Goal: Ask a question

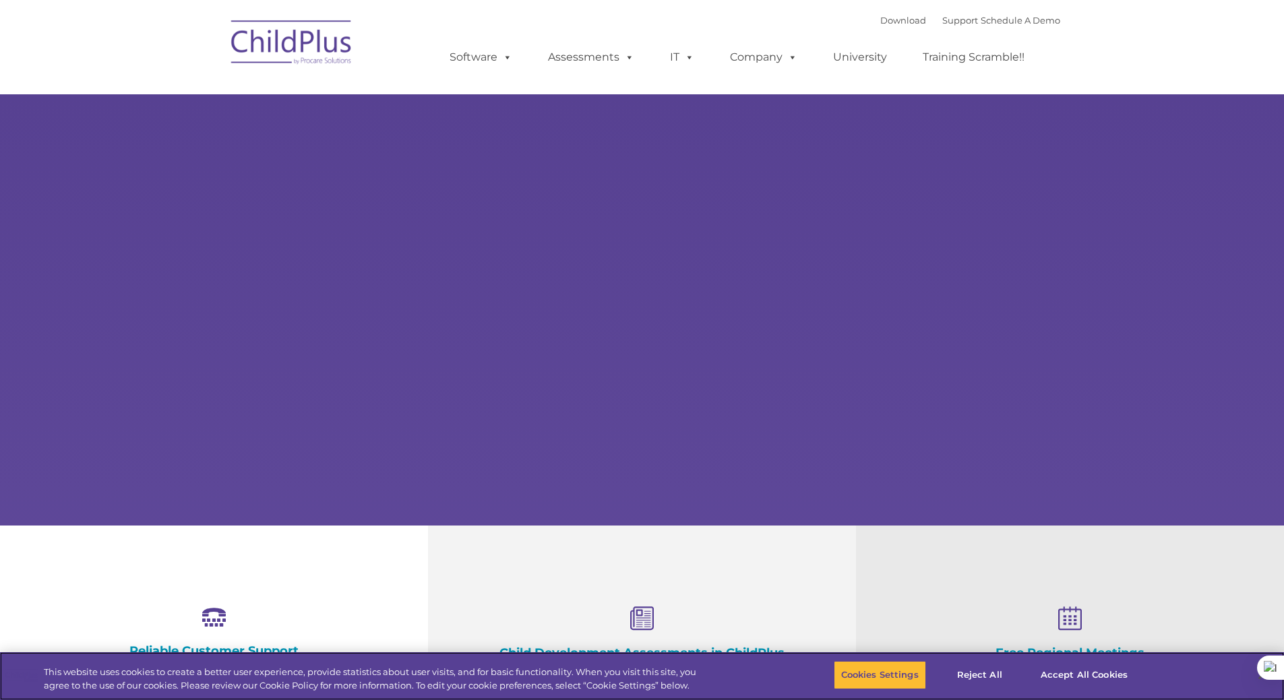
select select "MEDIUM"
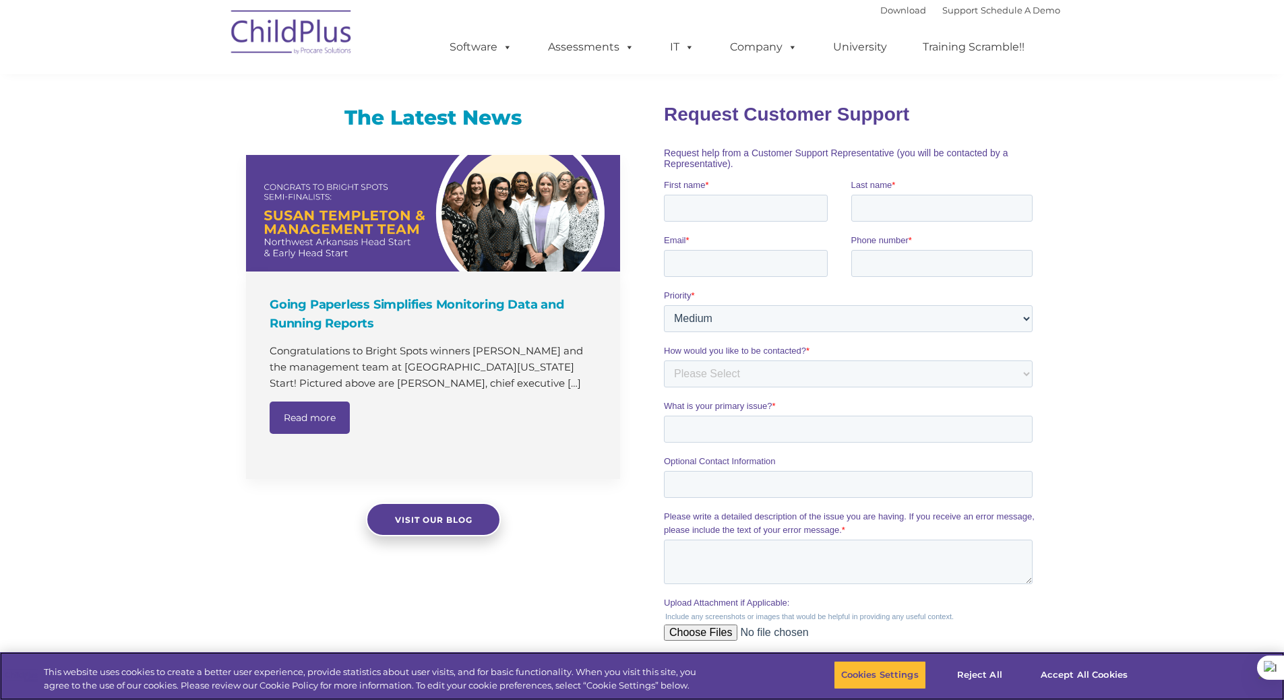
scroll to position [764, 0]
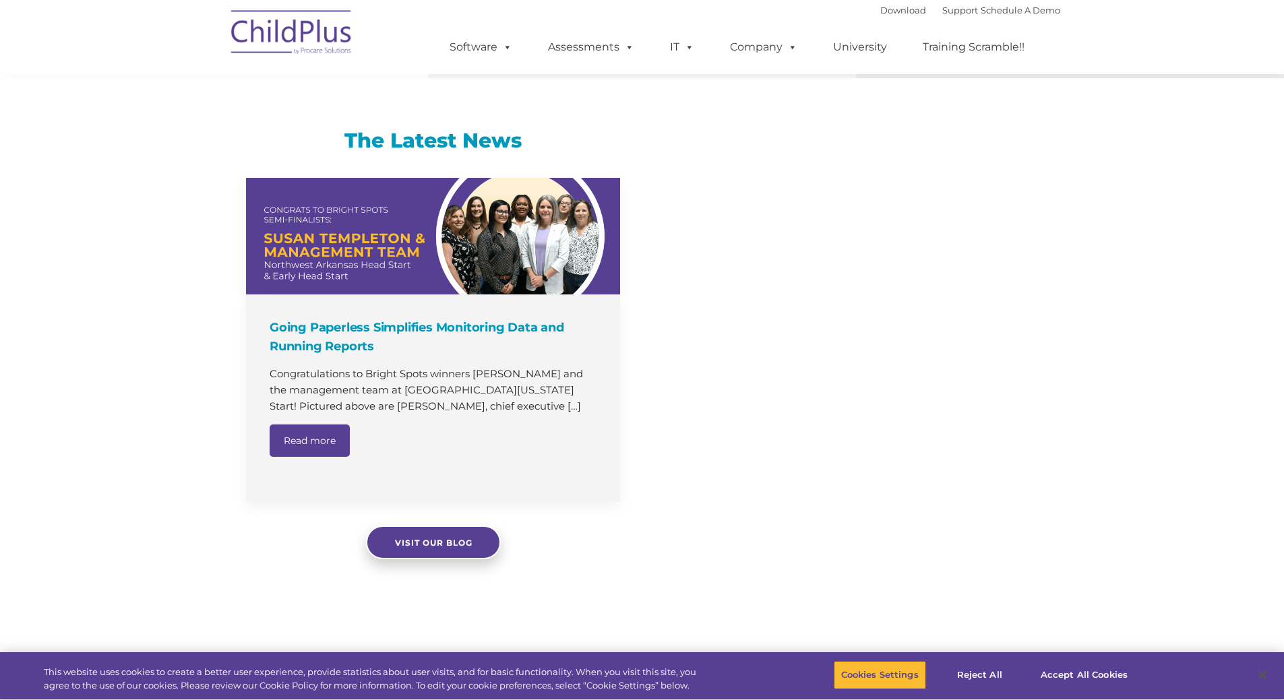
scroll to position [764, 0]
select select "MEDIUM"
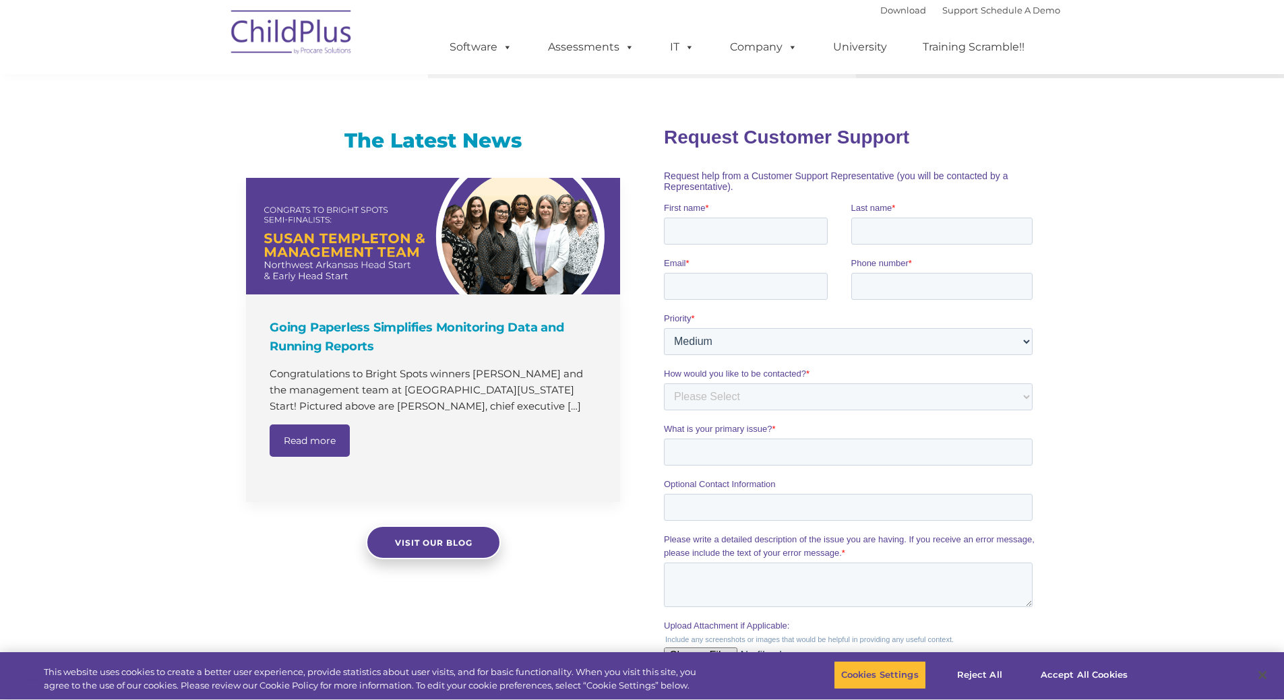
scroll to position [0, 0]
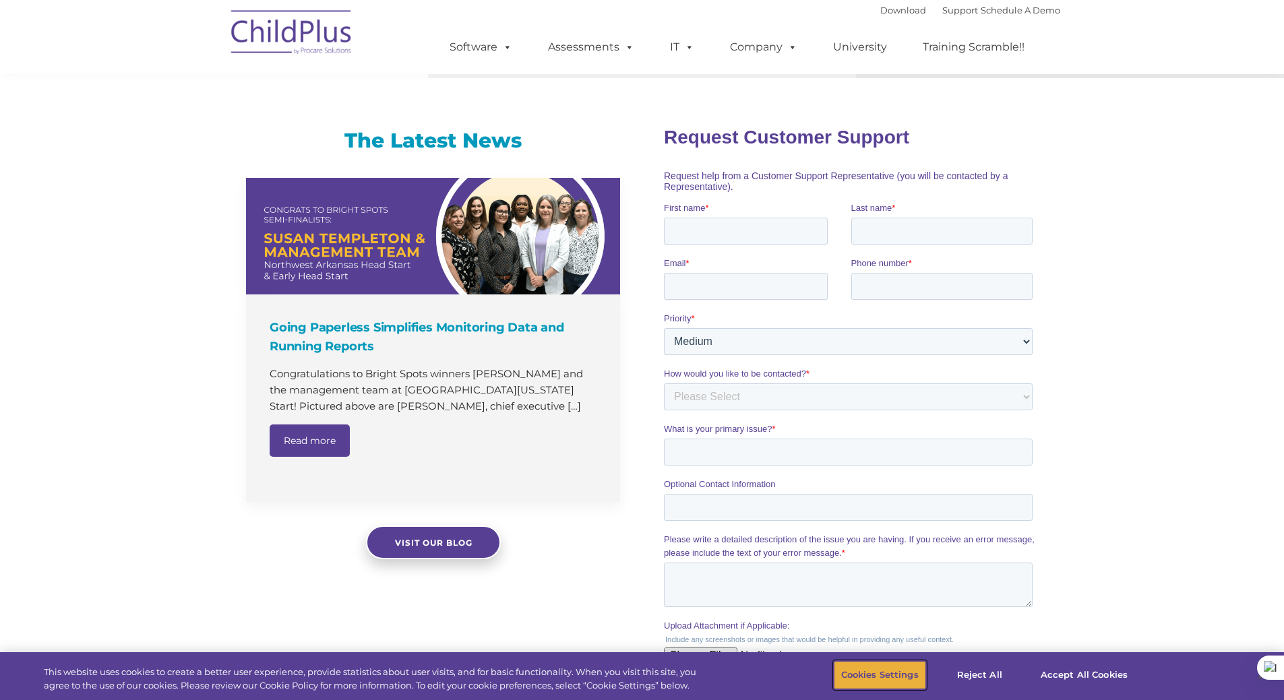
drag, startPoint x: 0, startPoint y: 0, endPoint x: 856, endPoint y: 675, distance: 1090.6
click at [878, 681] on button "Cookies Settings" at bounding box center [880, 675] width 92 height 28
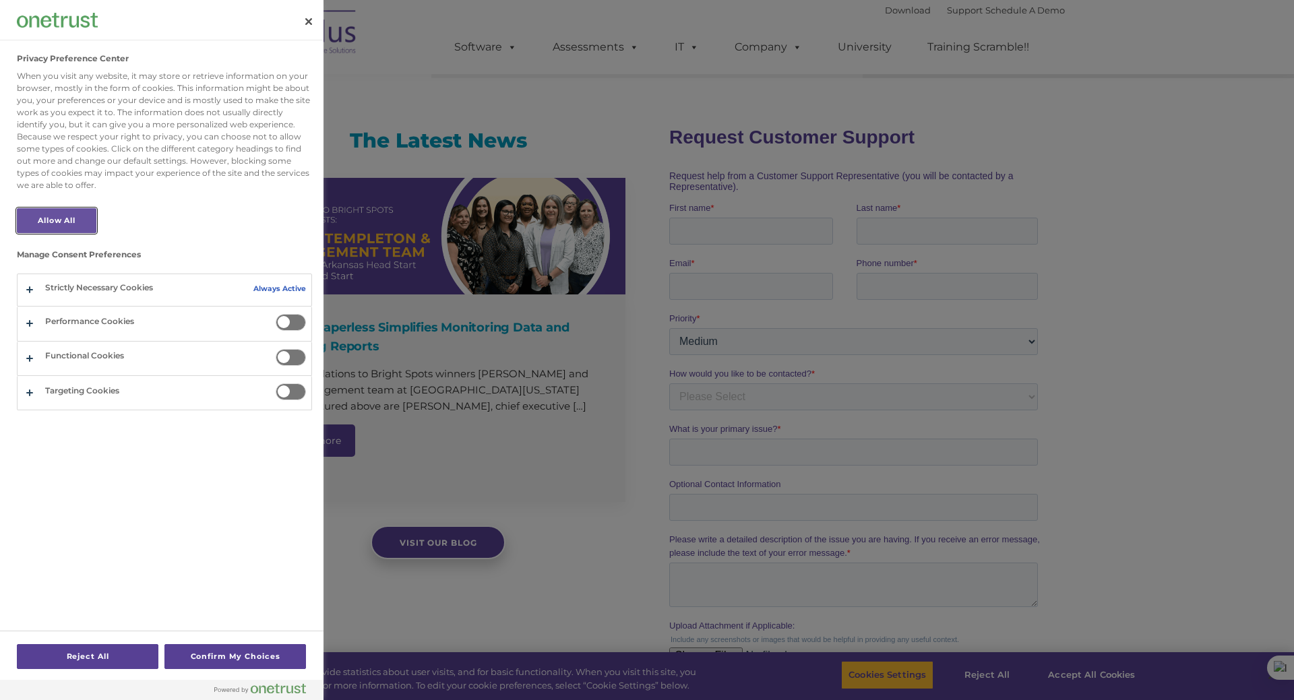
click at [42, 225] on button "Allow All" at bounding box center [57, 220] width 80 height 25
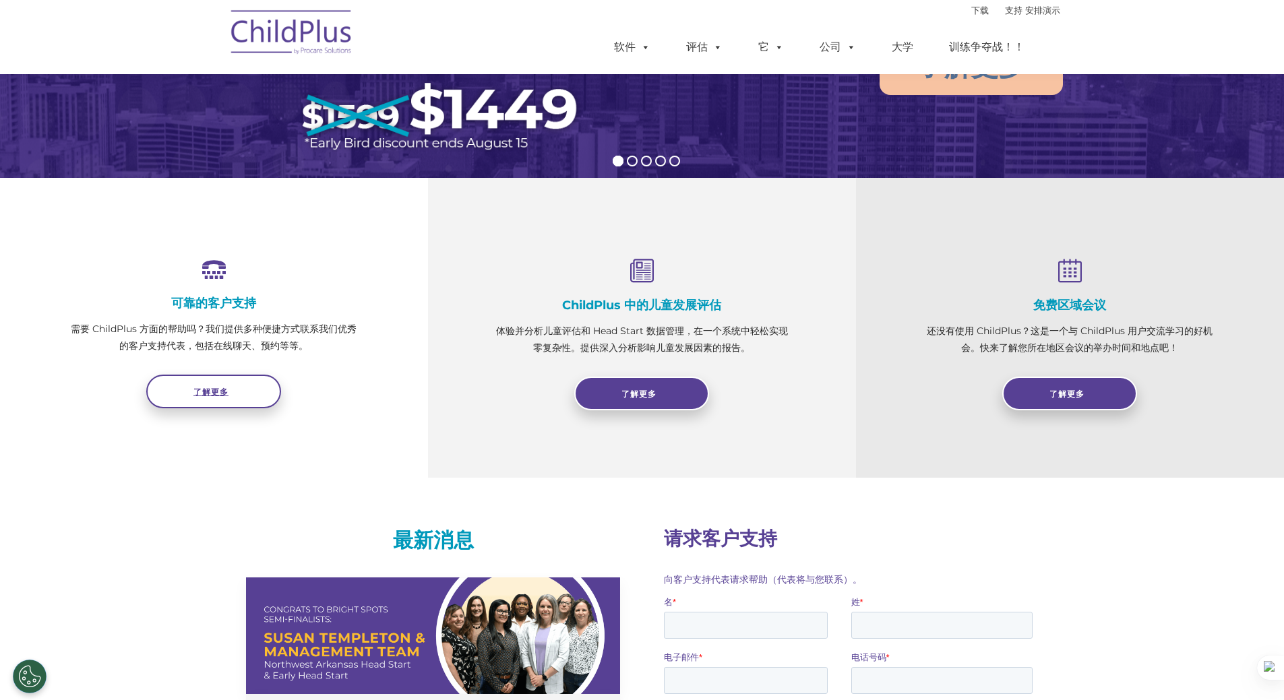
scroll to position [354, 0]
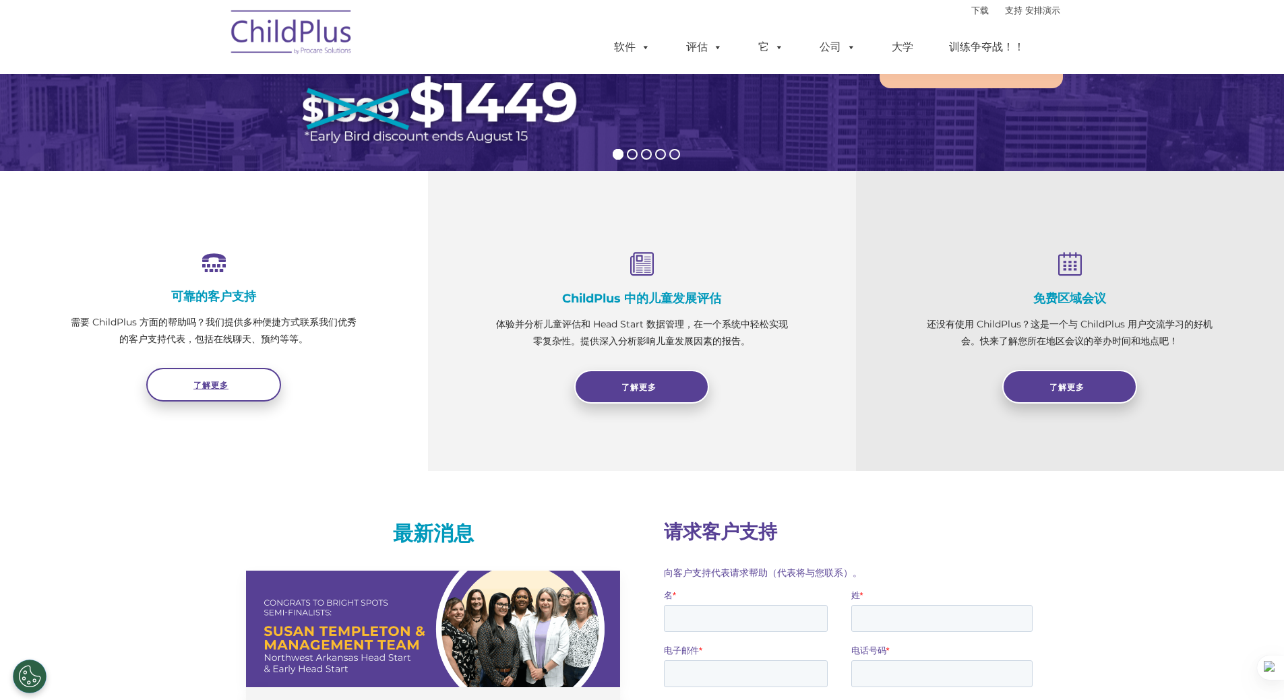
click at [217, 391] on link "了解更多" at bounding box center [213, 385] width 135 height 34
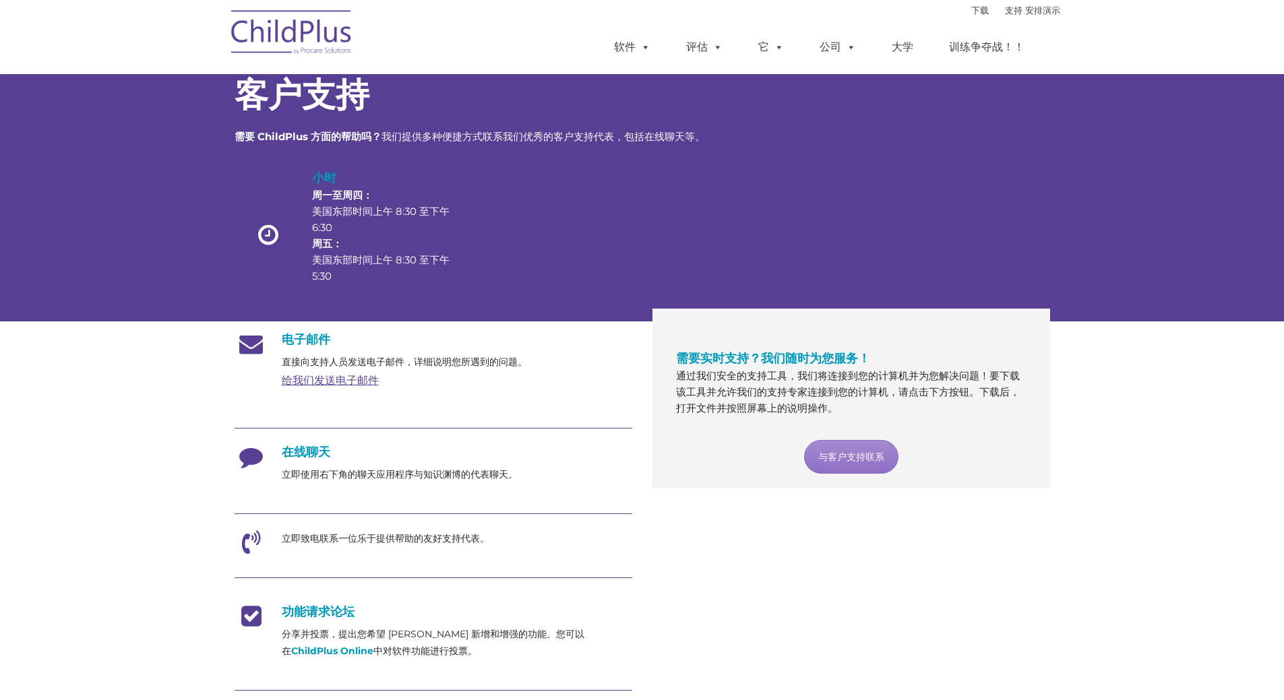
scroll to position [67, 0]
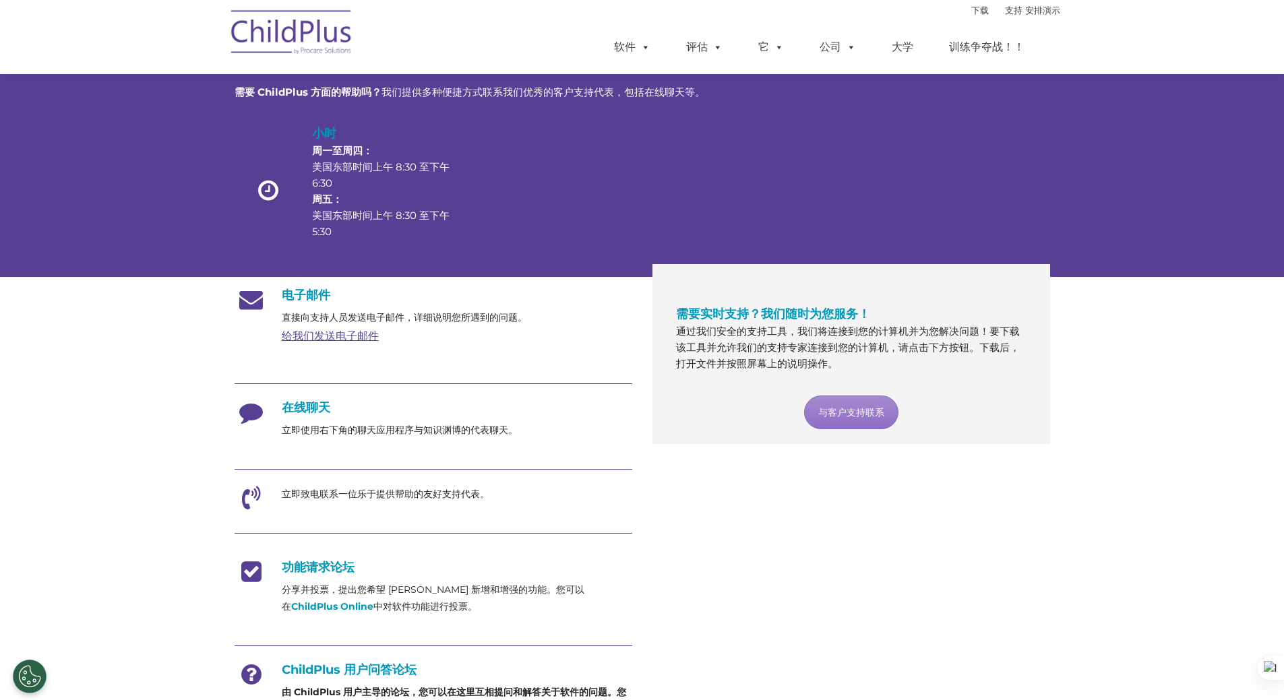
click at [302, 404] on font "在线聊天" at bounding box center [306, 407] width 49 height 15
click at [294, 408] on font "在线聊天" at bounding box center [306, 407] width 49 height 15
click at [307, 404] on font "在线聊天" at bounding box center [306, 407] width 49 height 15
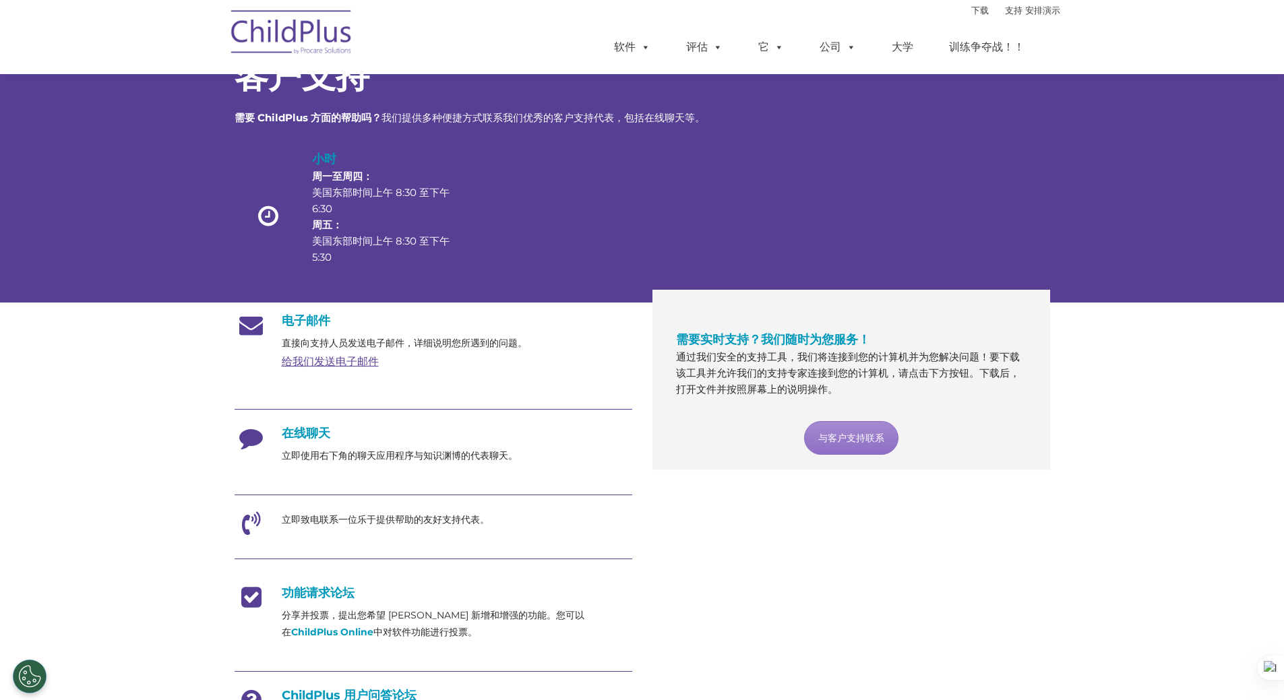
scroll to position [0, 0]
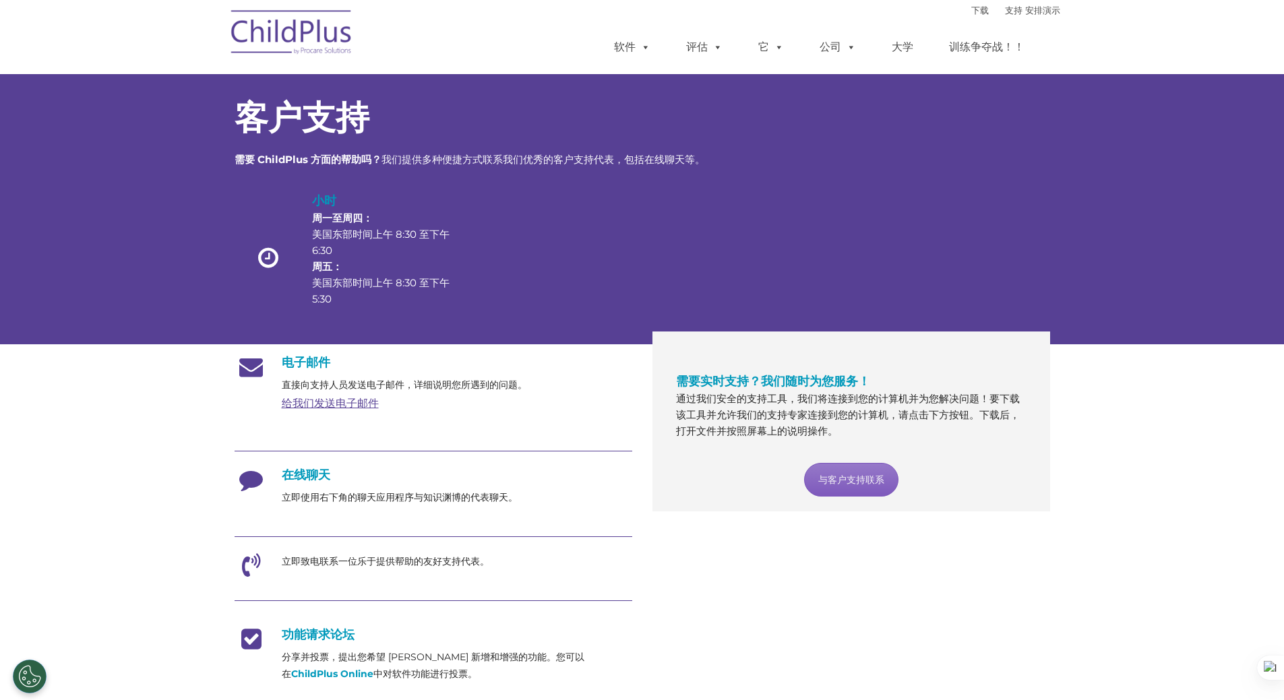
click at [846, 476] on font "与客户支持联系" at bounding box center [851, 480] width 66 height 12
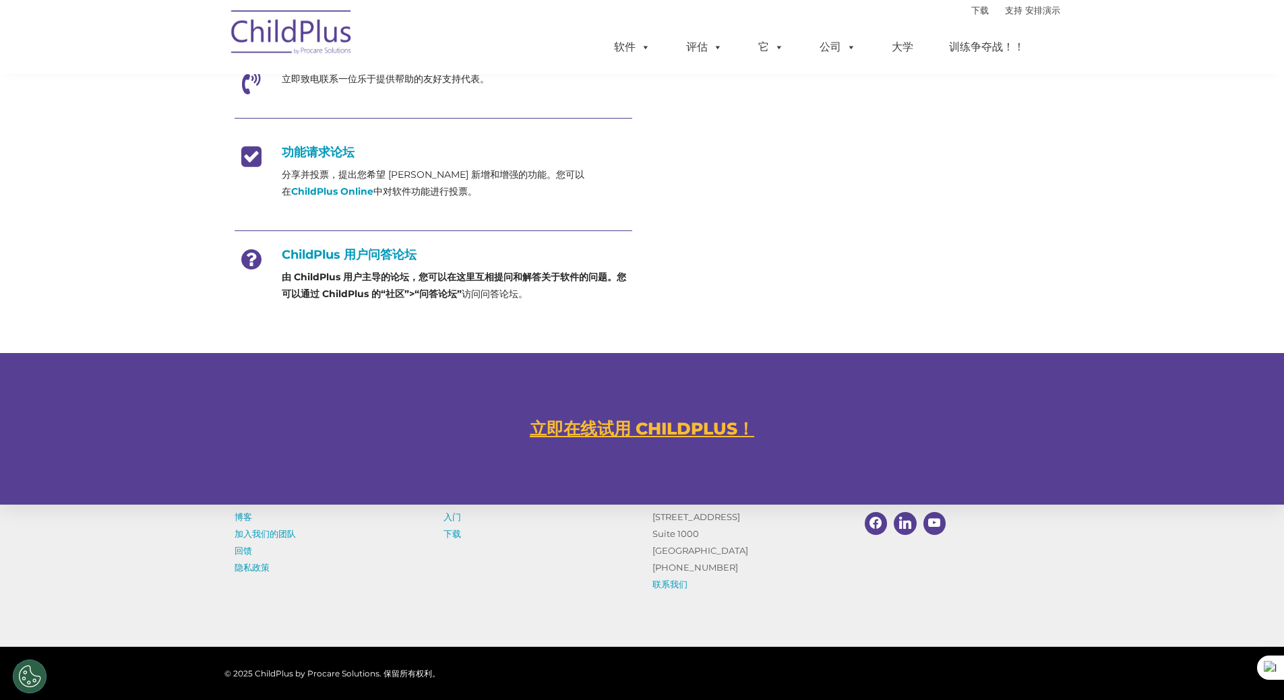
scroll to position [487, 0]
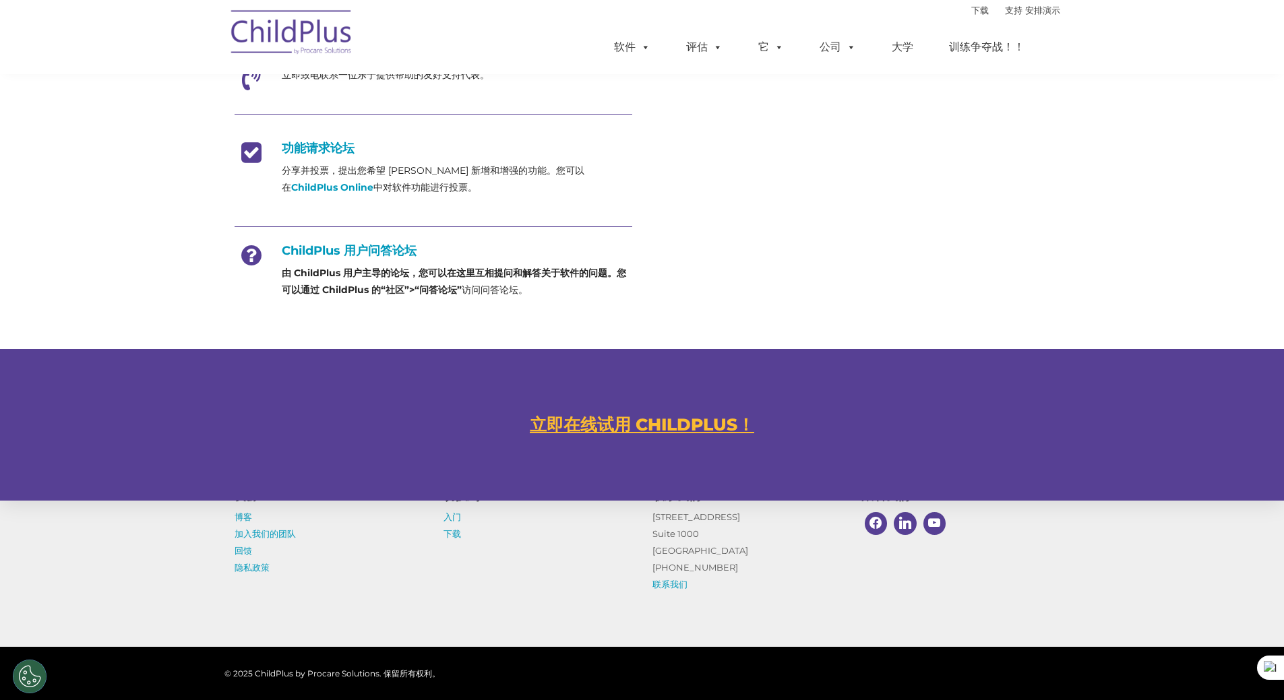
click at [594, 430] on font "立即在线试用 CHILDPLUS！" at bounding box center [642, 424] width 224 height 20
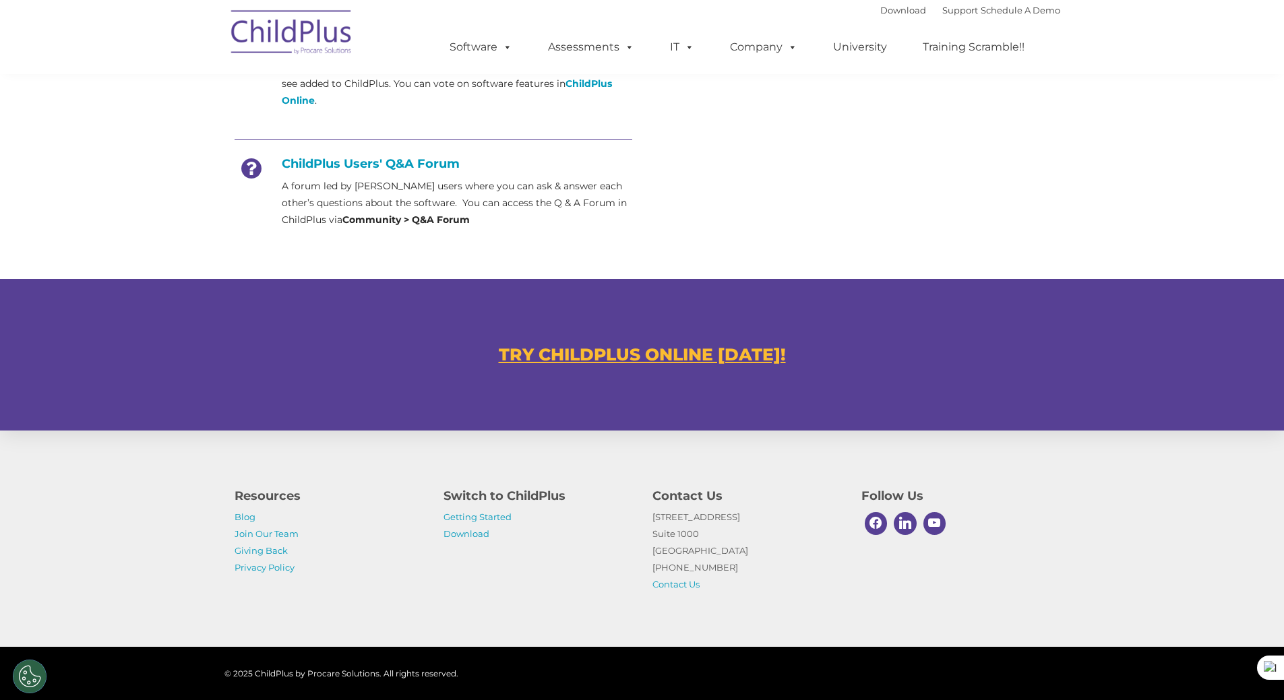
scroll to position [647, 0]
